Goal: Task Accomplishment & Management: Manage account settings

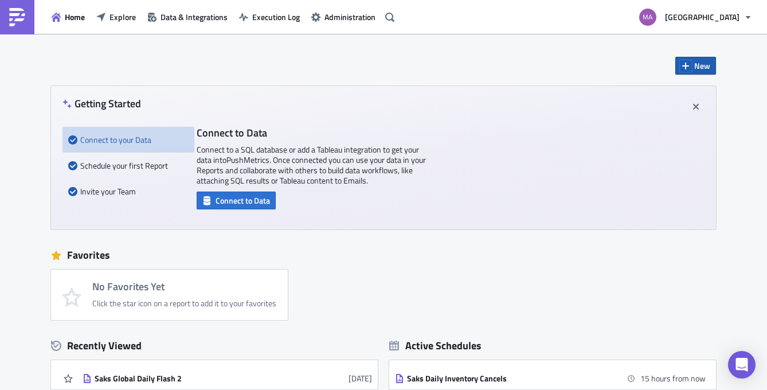
click at [685, 70] on icon "button" at bounding box center [685, 65] width 9 height 9
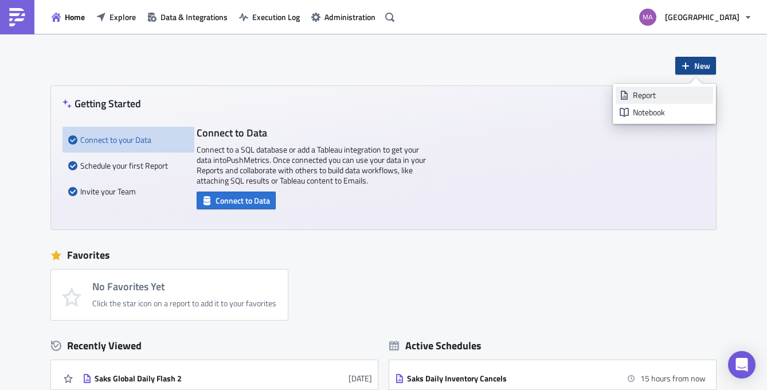
click at [635, 96] on div "Report" at bounding box center [671, 94] width 76 height 11
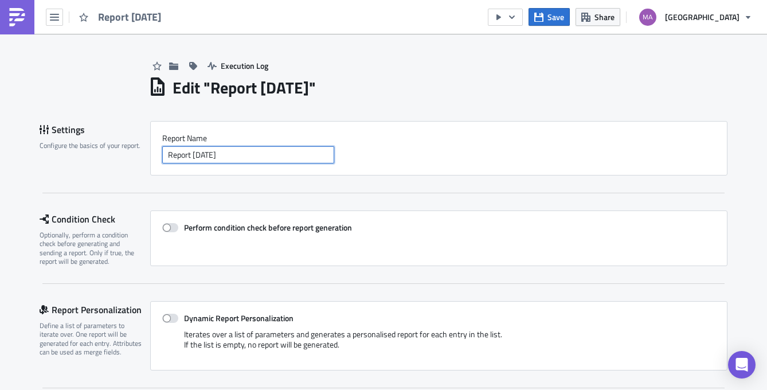
drag, startPoint x: 292, startPoint y: 155, endPoint x: 257, endPoint y: 131, distance: 42.8
click at [257, 131] on div "Report Nam﻿e Report [DATE]" at bounding box center [438, 148] width 577 height 54
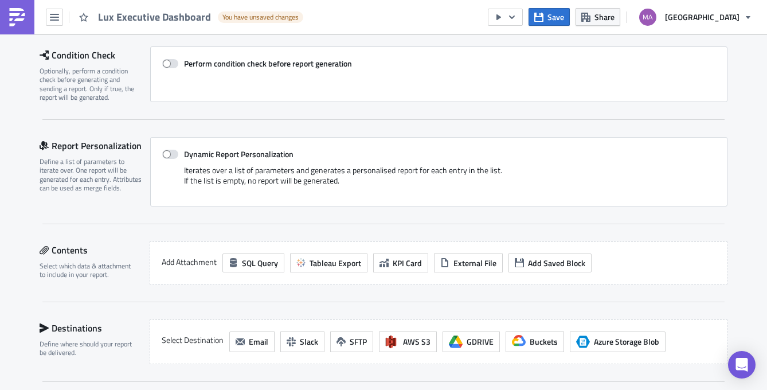
scroll to position [215, 0]
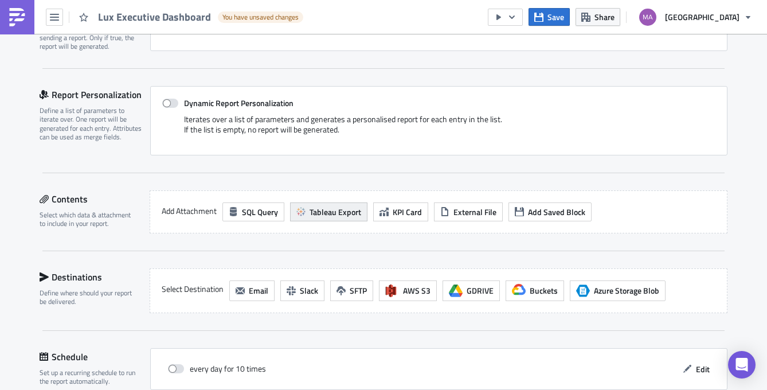
type input "Lux Executive Dashboard"
click at [325, 218] on button "Tableau Export" at bounding box center [328, 211] width 77 height 19
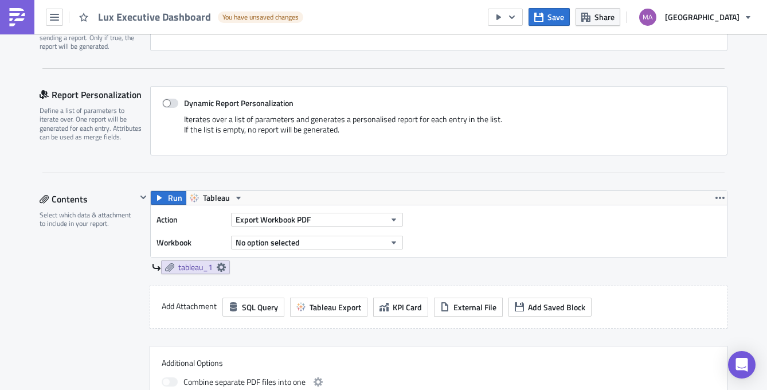
scroll to position [344, 0]
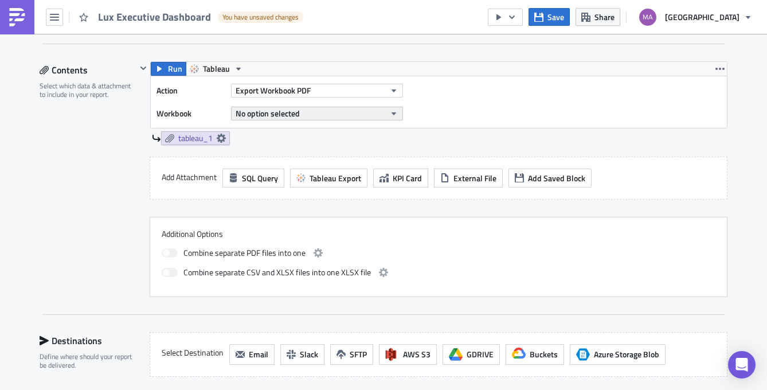
click at [363, 115] on button "No option selected" at bounding box center [317, 114] width 172 height 14
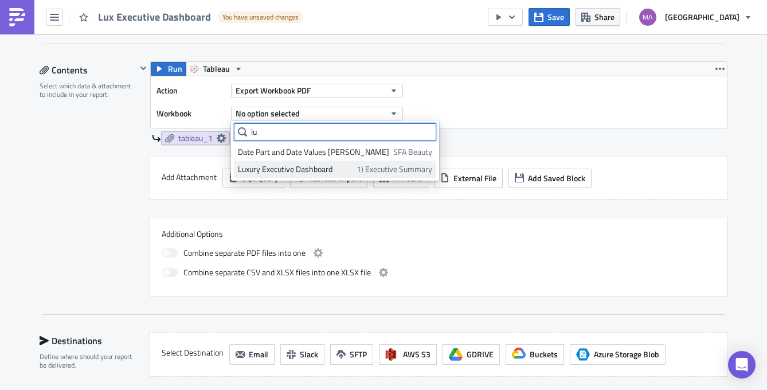
type input "lu"
click at [348, 167] on div "Luxury Executive Dashboard" at bounding box center [295, 168] width 115 height 11
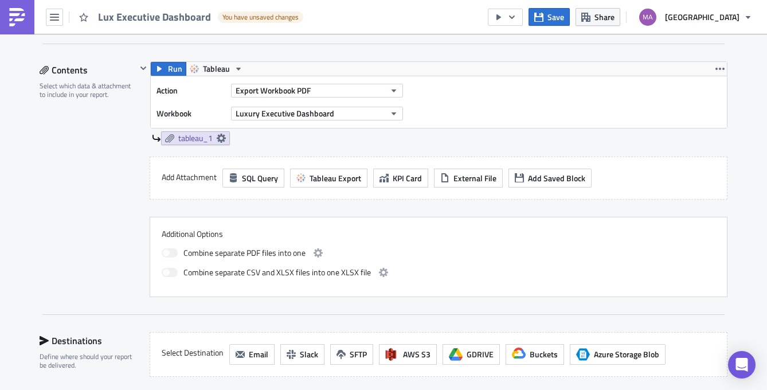
scroll to position [346, 0]
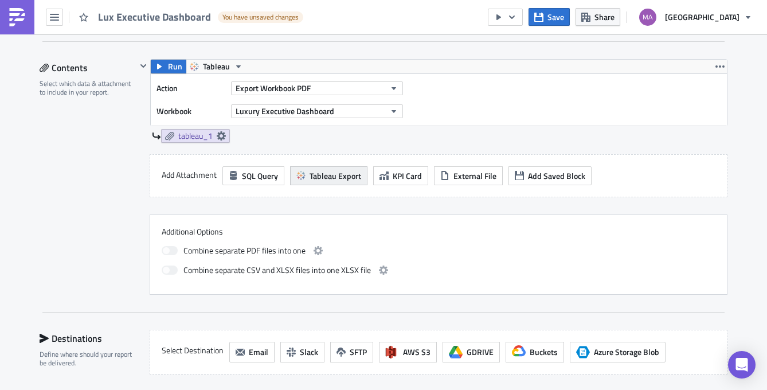
click at [336, 175] on span "Tableau Export" at bounding box center [335, 176] width 52 height 12
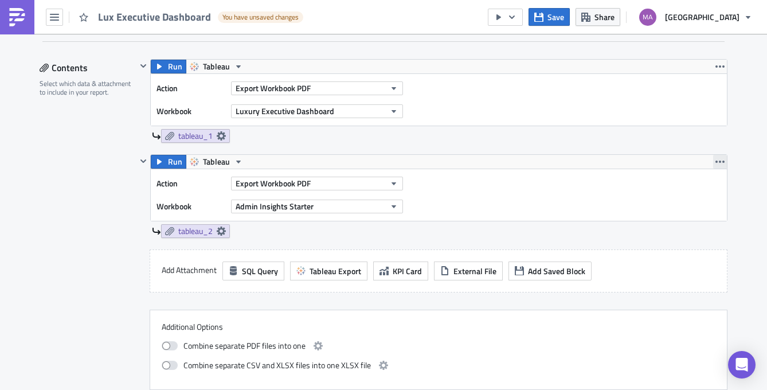
click at [716, 156] on button "button" at bounding box center [720, 162] width 14 height 14
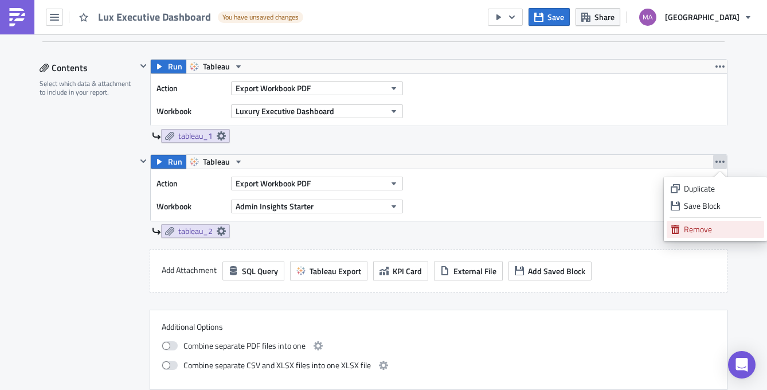
click at [703, 237] on link "Remove" at bounding box center [715, 229] width 97 height 17
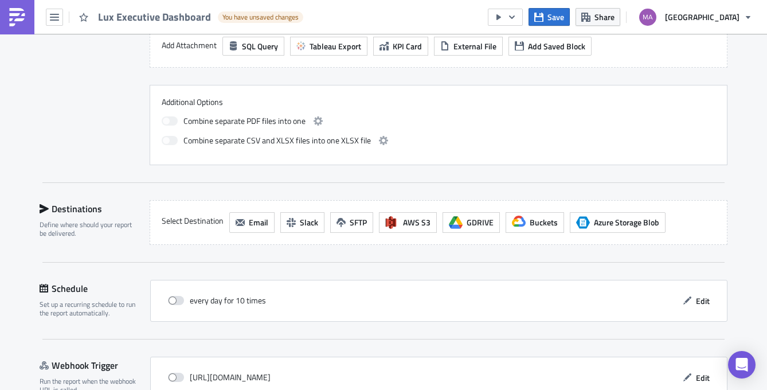
scroll to position [542, 0]
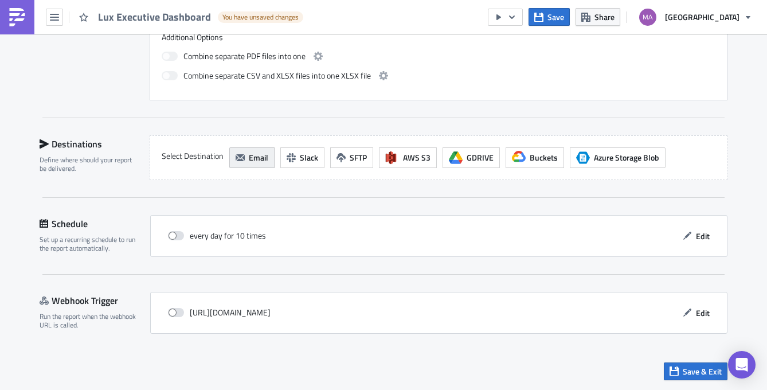
click at [262, 160] on span "Email" at bounding box center [258, 157] width 19 height 12
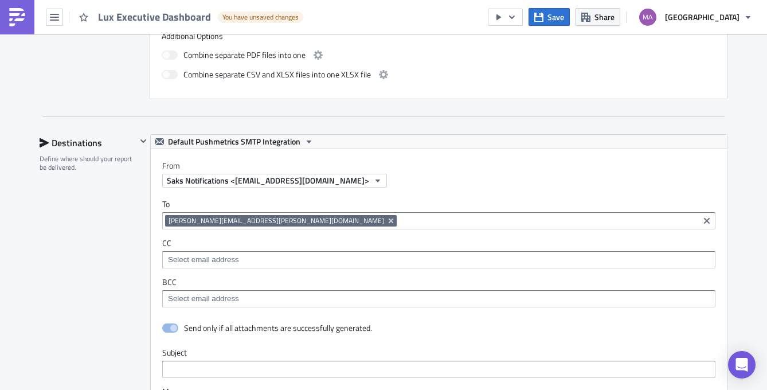
scroll to position [0, 0]
click at [389, 222] on icon "Remove Tag" at bounding box center [391, 220] width 5 height 5
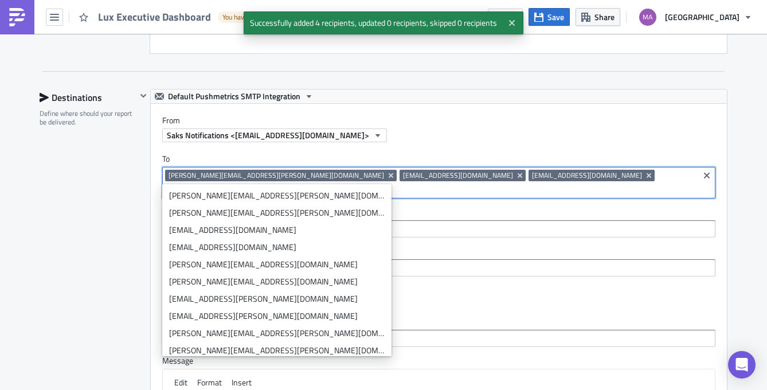
scroll to position [587, 0]
click at [706, 178] on icon "Clear selected items" at bounding box center [706, 174] width 9 height 9
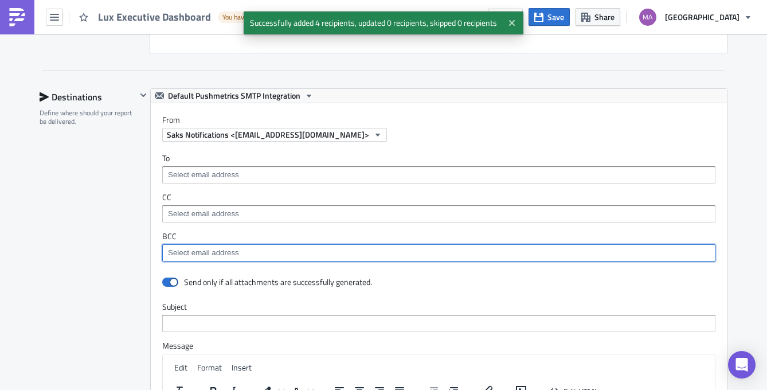
click at [513, 256] on input at bounding box center [438, 252] width 546 height 11
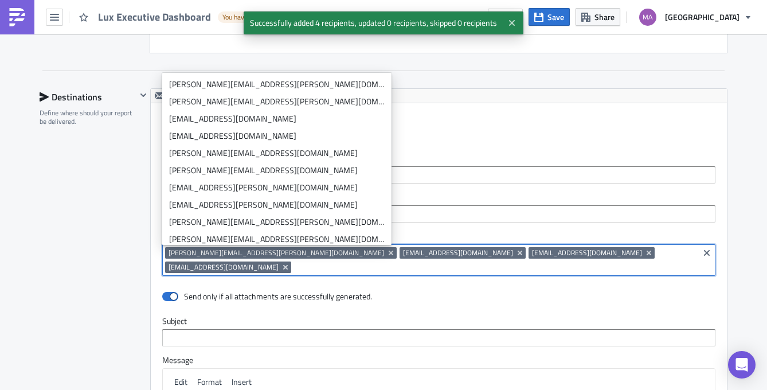
click at [510, 225] on div "To [PERSON_NAME][EMAIL_ADDRESS][PERSON_NAME][DOMAIN_NAME] CC BCC [PERSON_NAME][…" at bounding box center [439, 215] width 576 height 146
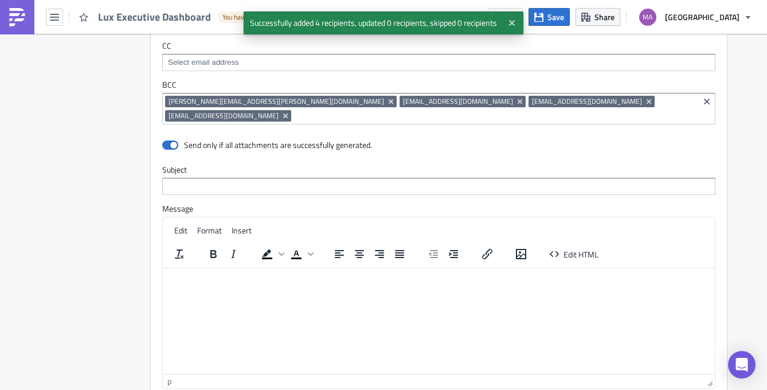
scroll to position [809, 0]
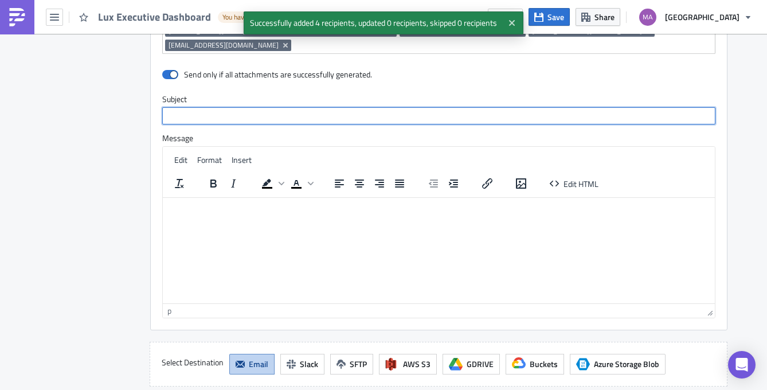
click at [259, 107] on input "text" at bounding box center [438, 115] width 553 height 17
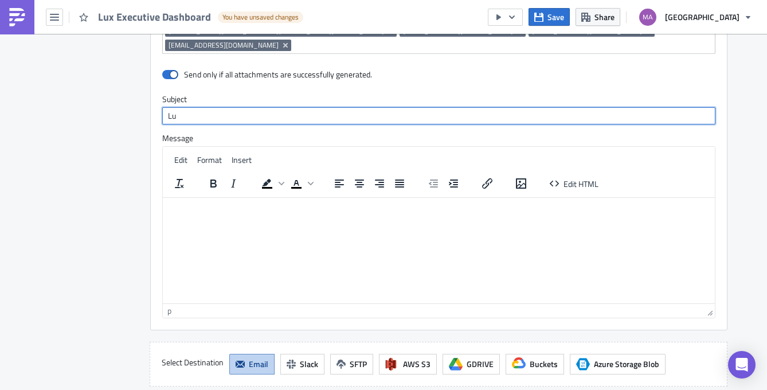
type input "L"
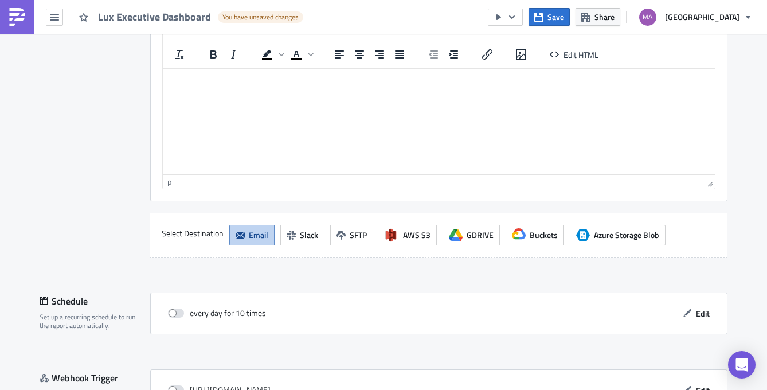
scroll to position [961, 0]
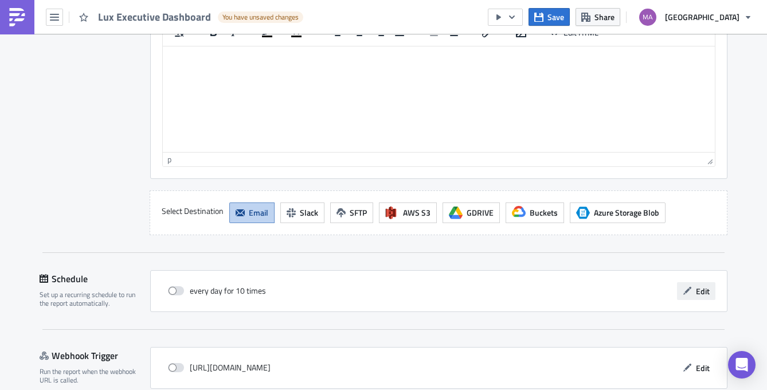
type input "Saks Global Luxury Executive Dashboard"
click at [714, 282] on button "Edit" at bounding box center [696, 291] width 38 height 18
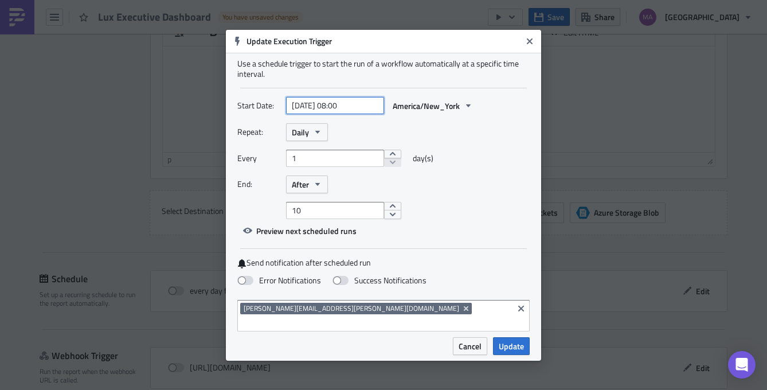
click at [362, 110] on input "[DATE] 08:00" at bounding box center [335, 105] width 98 height 17
select select "9"
select select "2025"
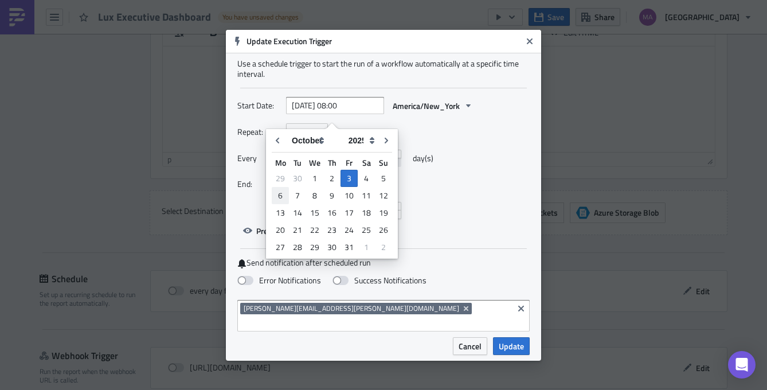
click at [277, 199] on div "6" at bounding box center [280, 195] width 17 height 16
type input "[DATE] 08:00"
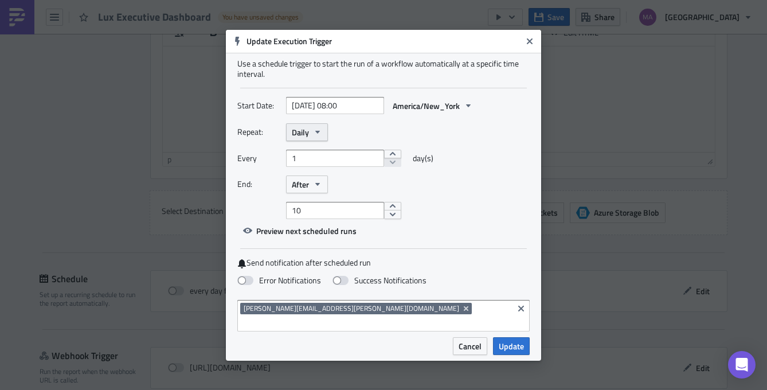
click at [304, 138] on span "Daily" at bounding box center [300, 132] width 17 height 12
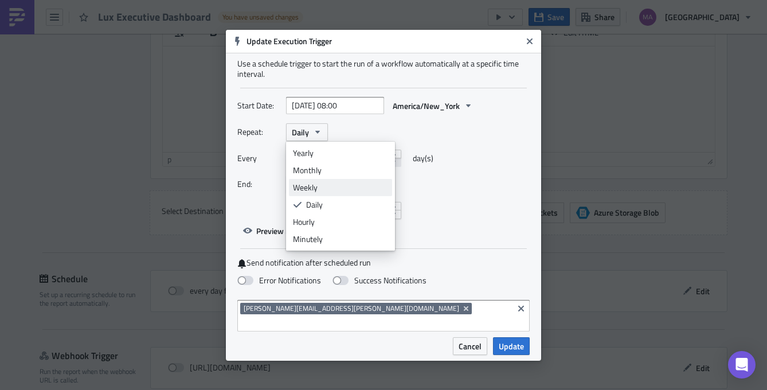
click at [307, 185] on link "Weekly" at bounding box center [340, 187] width 103 height 17
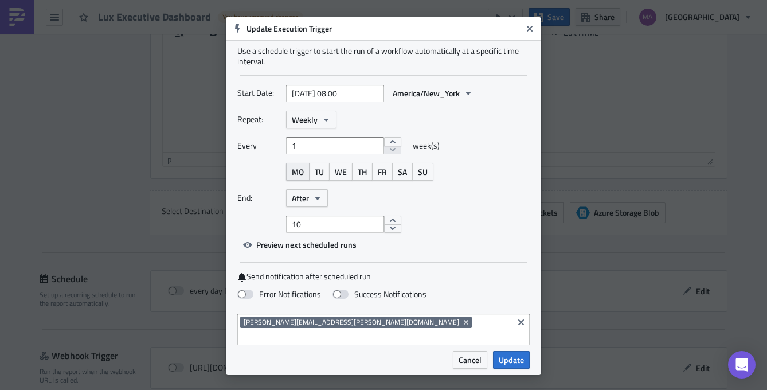
click at [296, 178] on span "MO" at bounding box center [298, 172] width 12 height 12
click at [315, 203] on icon "button" at bounding box center [317, 198] width 9 height 9
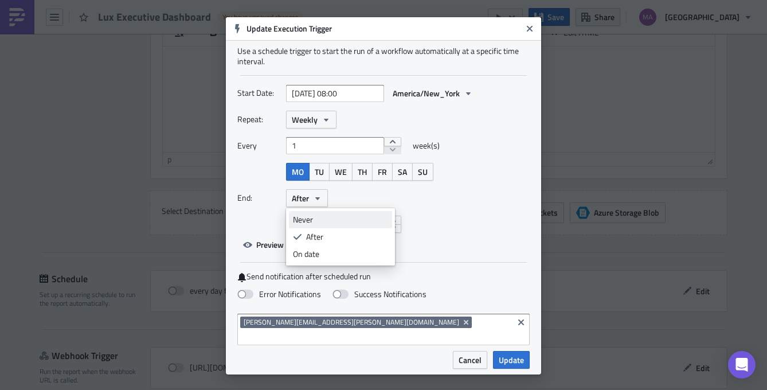
click at [315, 225] on div "Never" at bounding box center [340, 219] width 95 height 11
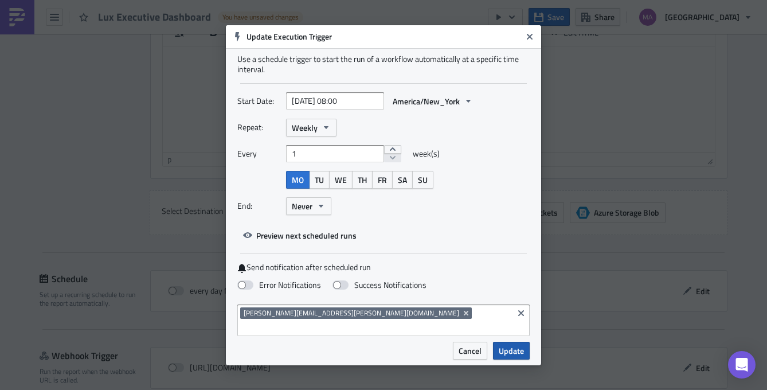
click at [504, 349] on span "Update" at bounding box center [511, 350] width 25 height 12
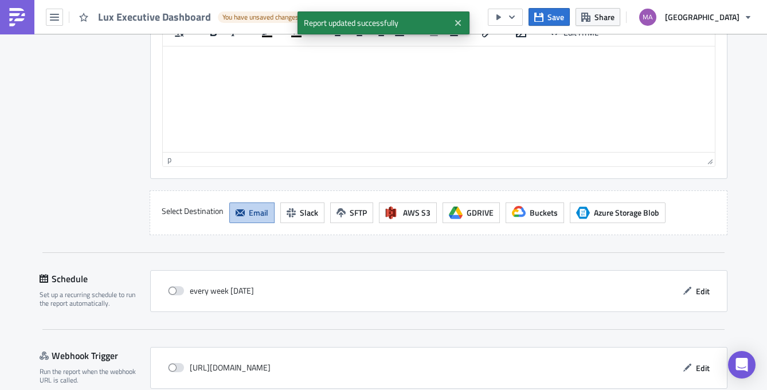
scroll to position [1002, 0]
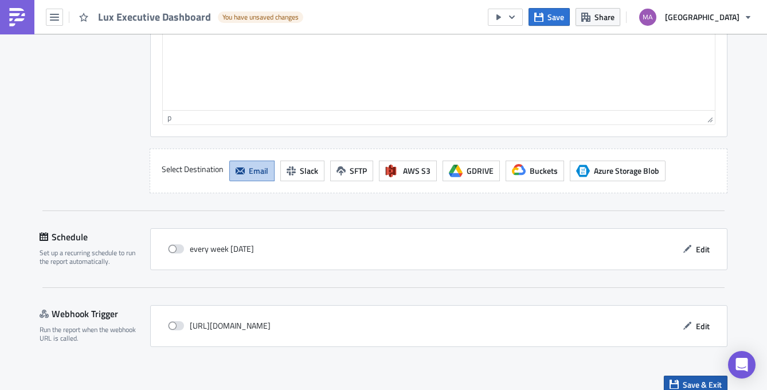
click at [704, 378] on span "Save & Exit" at bounding box center [702, 384] width 39 height 12
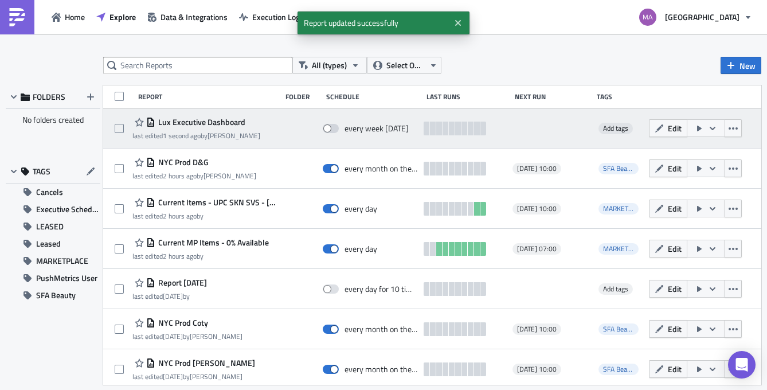
click at [712, 132] on button "button" at bounding box center [706, 128] width 38 height 18
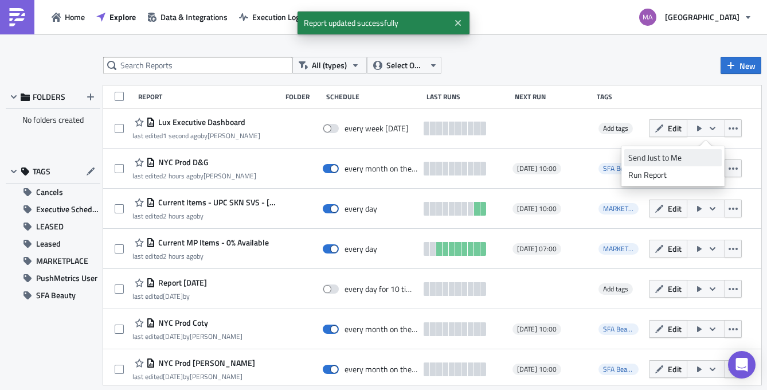
click at [704, 154] on div "Send Just to Me" at bounding box center [672, 157] width 89 height 11
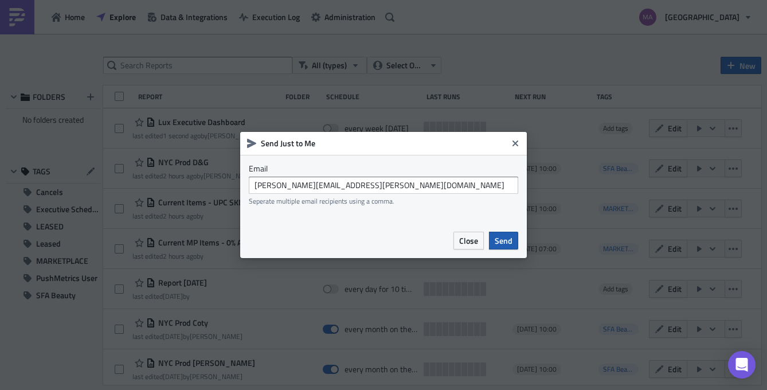
click at [511, 244] on span "Send" at bounding box center [504, 240] width 18 height 12
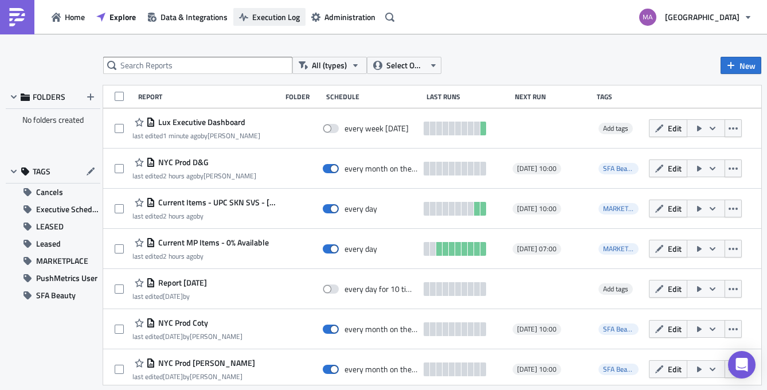
click at [258, 17] on span "Execution Log" at bounding box center [276, 17] width 48 height 12
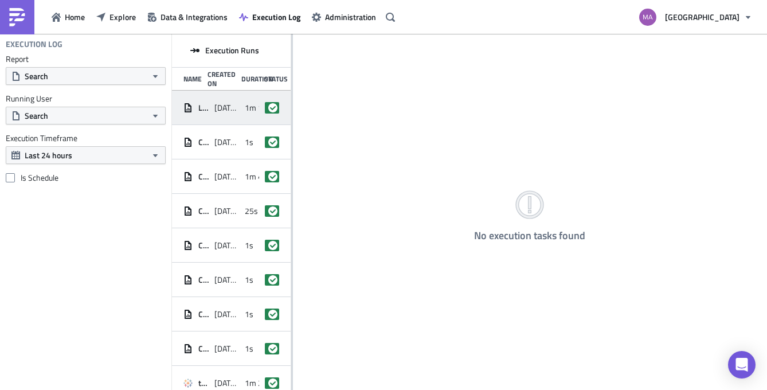
click at [224, 107] on span "[DATE] 15:41" at bounding box center [226, 108] width 25 height 10
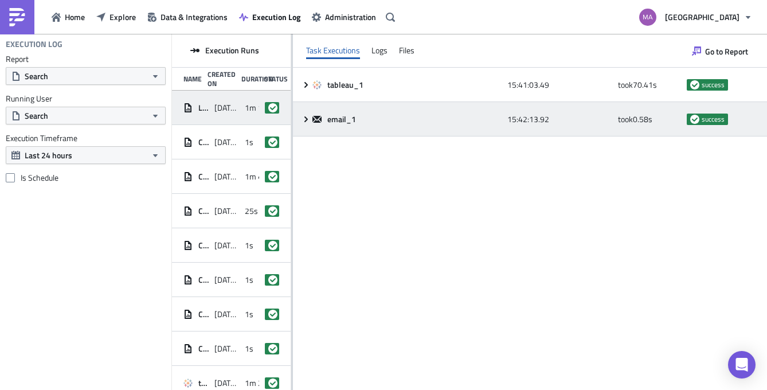
click at [308, 122] on icon at bounding box center [305, 119] width 9 height 9
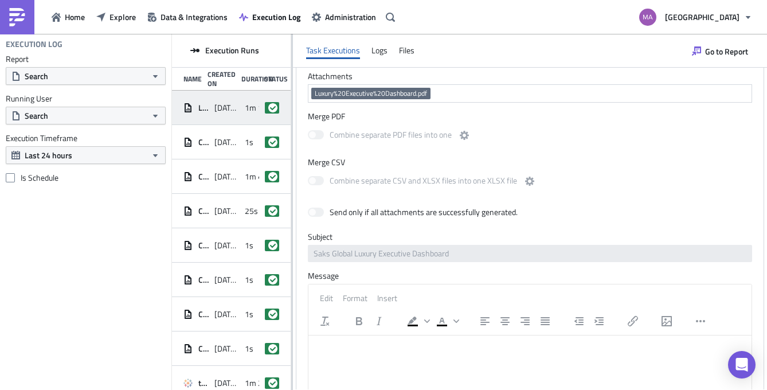
scroll to position [401, 0]
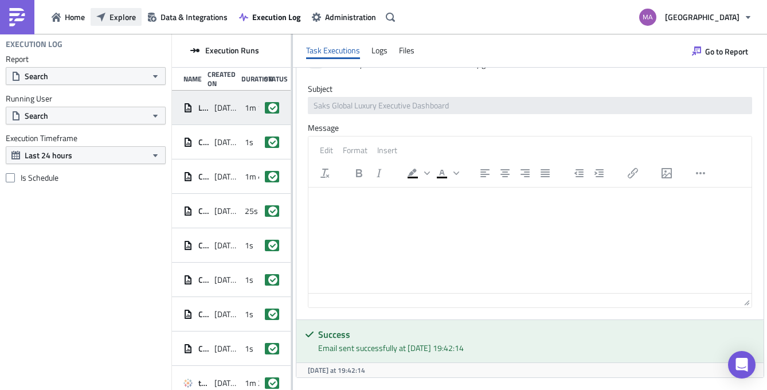
click at [104, 14] on icon "button" at bounding box center [100, 16] width 9 height 9
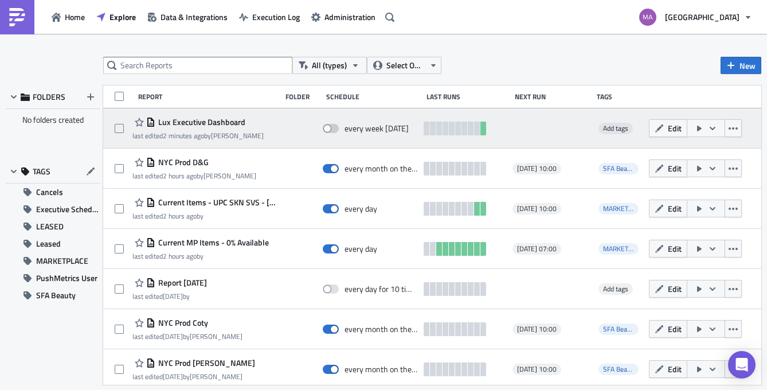
click at [335, 132] on span at bounding box center [331, 128] width 16 height 9
click at [332, 132] on input "checkbox" at bounding box center [328, 128] width 7 height 7
checkbox input "true"
click at [620, 132] on span "Add tags" at bounding box center [615, 128] width 25 height 11
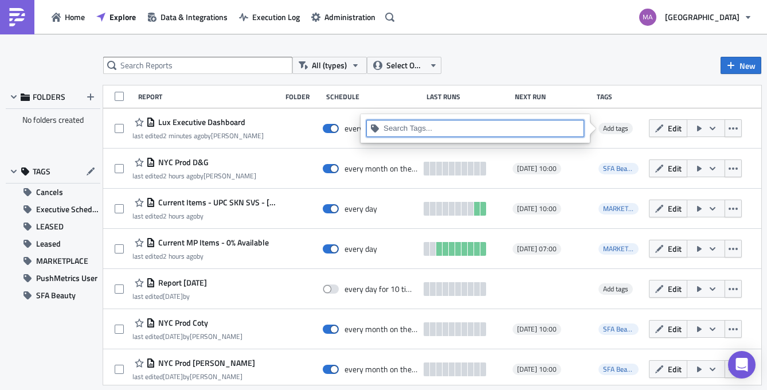
click at [531, 131] on input at bounding box center [481, 128] width 197 height 11
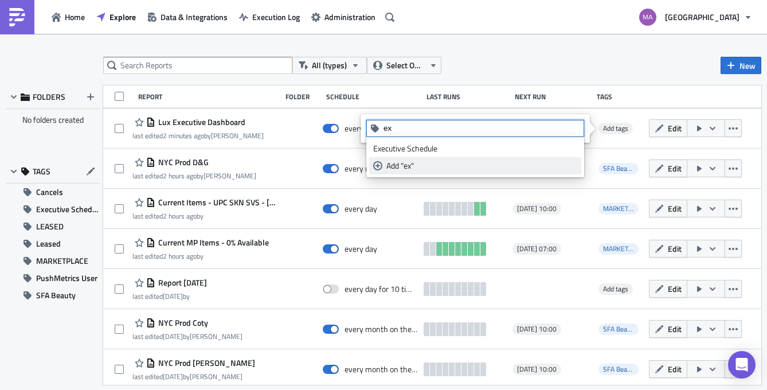
type input "e"
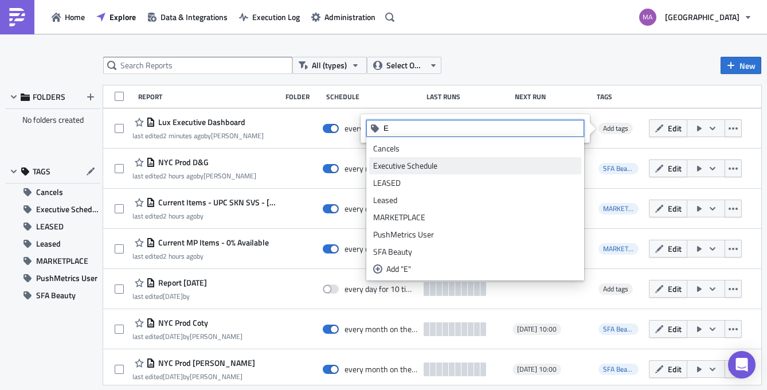
type input "E"
click at [478, 162] on div "Executive Schedule" at bounding box center [475, 165] width 204 height 11
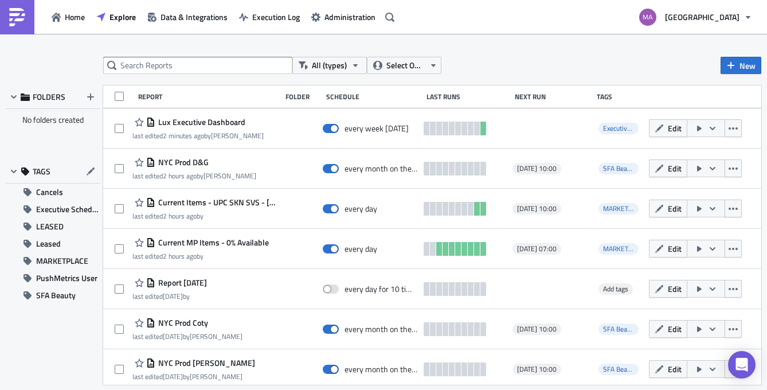
click at [522, 84] on div "All (types) Select Owner New FOLDERS No folders created TAGS Cancels Executive …" at bounding box center [383, 213] width 767 height 312
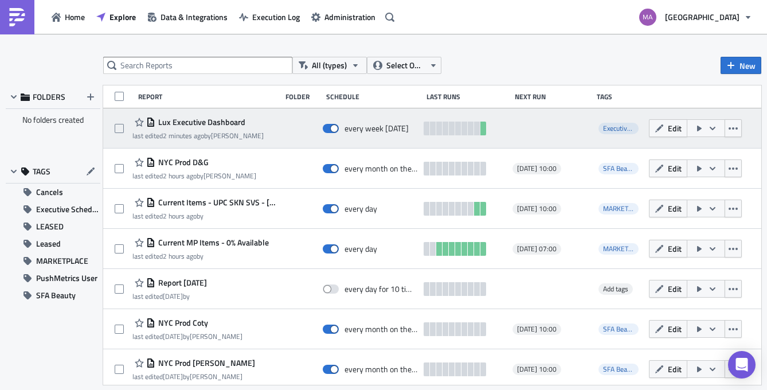
click at [224, 126] on span "Lux Executive Dashboard" at bounding box center [200, 122] width 90 height 10
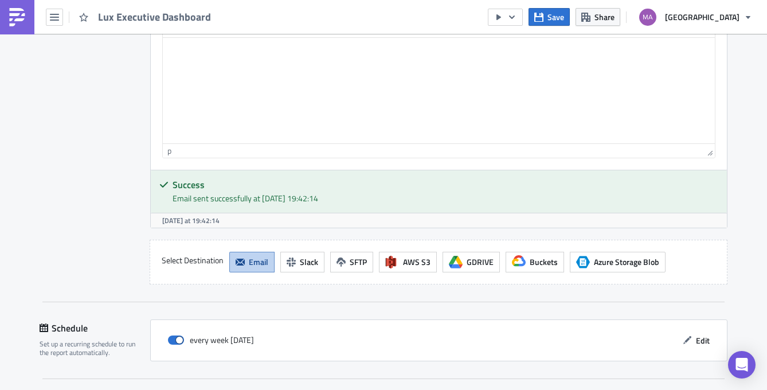
scroll to position [1128, 0]
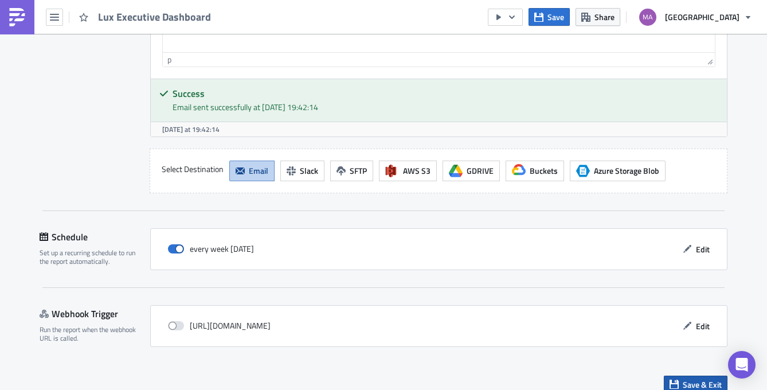
click at [675, 379] on icon "button" at bounding box center [673, 383] width 9 height 9
